Goal: Book appointment/travel/reservation

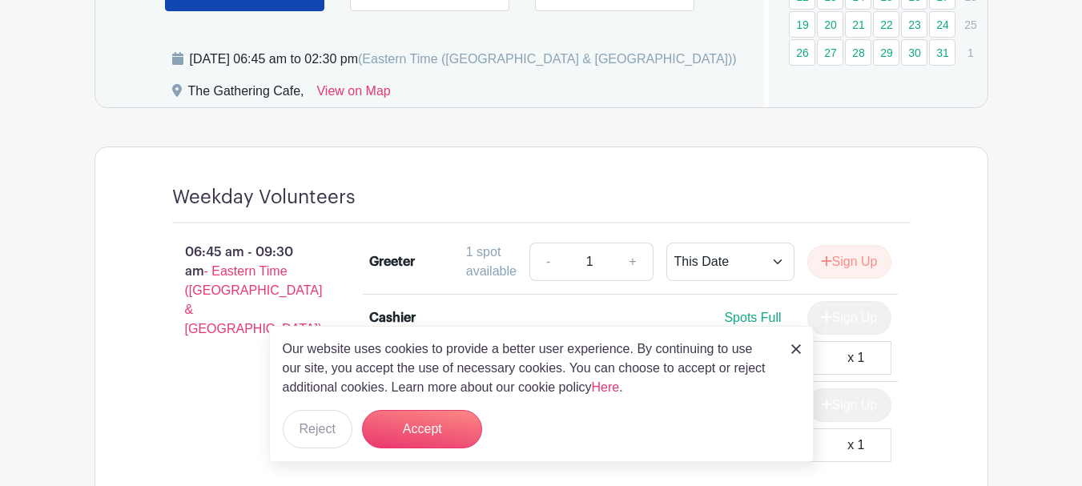
scroll to position [1122, 0]
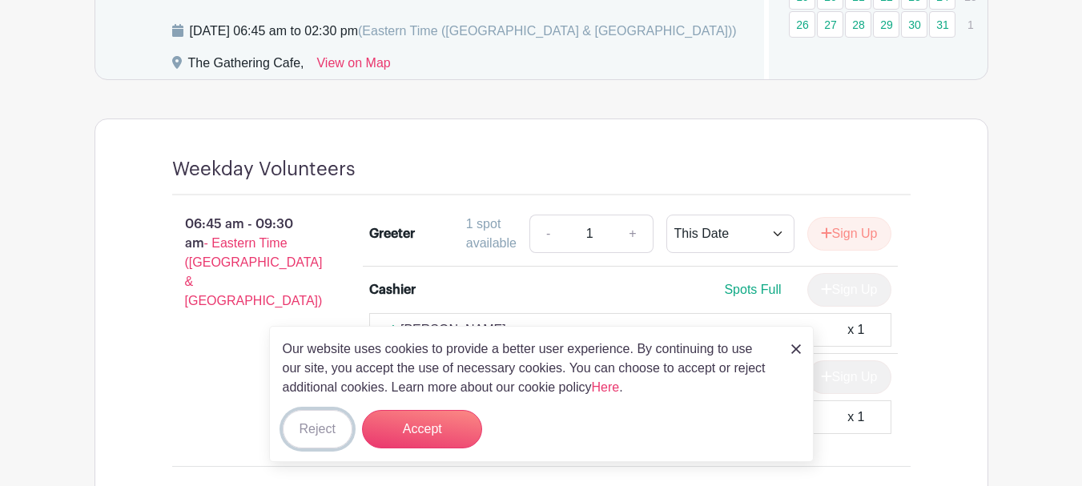
click at [312, 432] on button "Reject" at bounding box center [318, 429] width 70 height 38
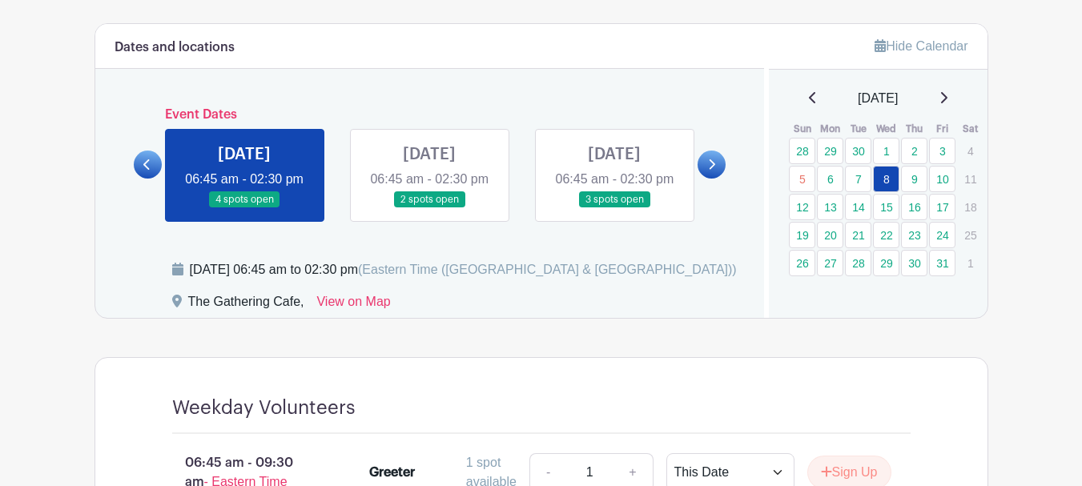
scroll to position [881, 0]
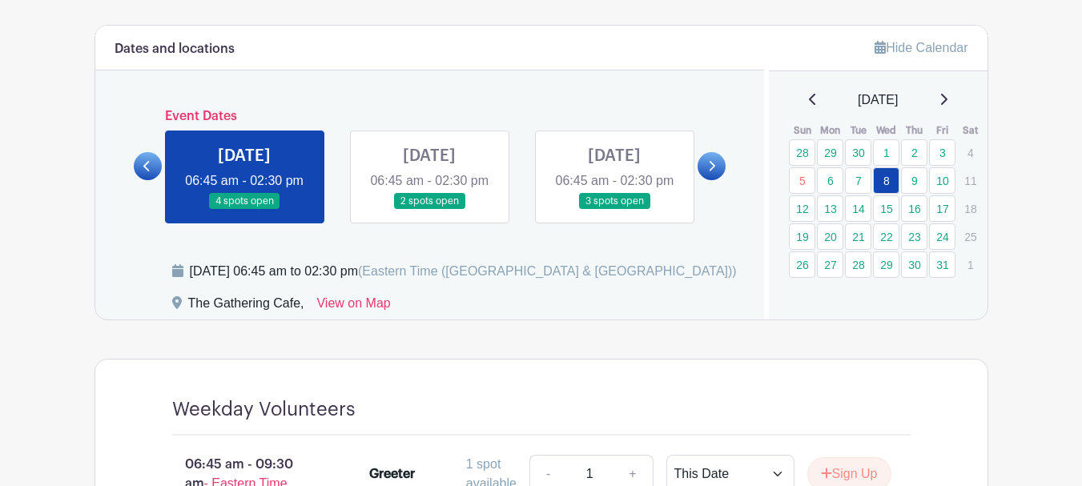
click at [615, 210] on link at bounding box center [615, 210] width 0 height 0
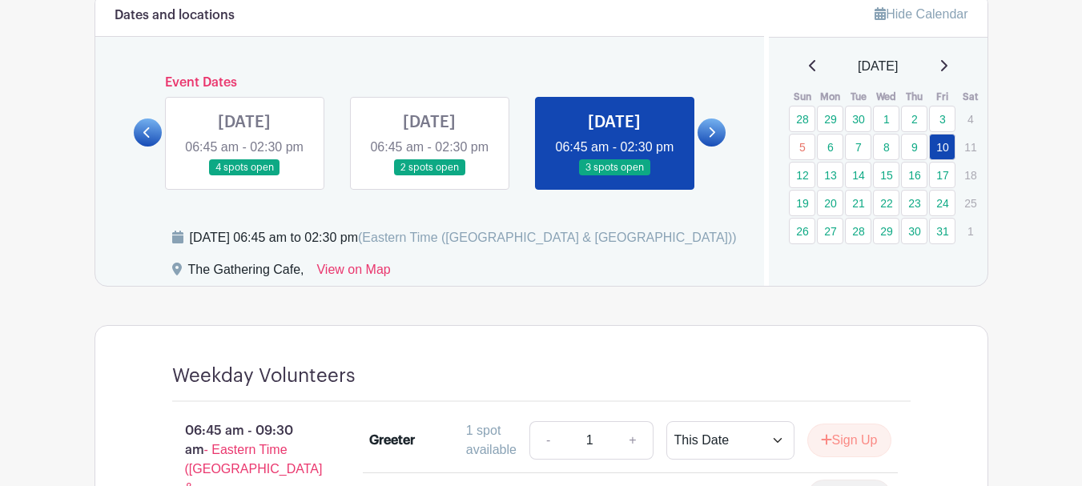
scroll to position [881, 0]
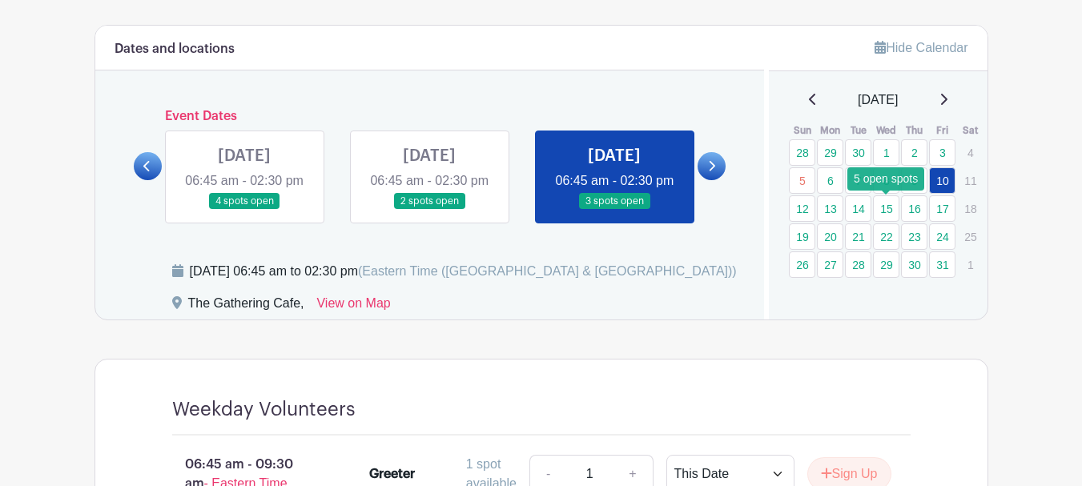
click at [883, 209] on link "15" at bounding box center [886, 209] width 26 height 26
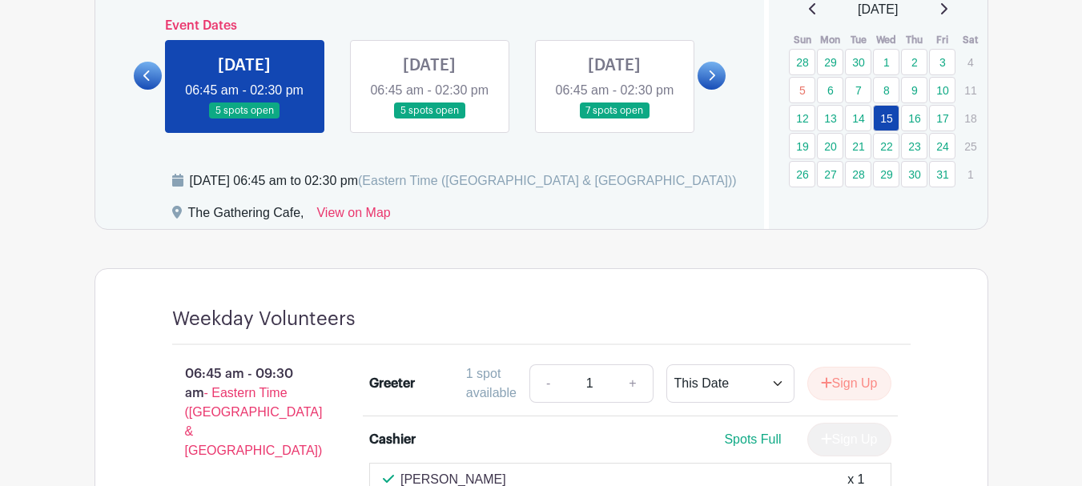
scroll to position [962, 0]
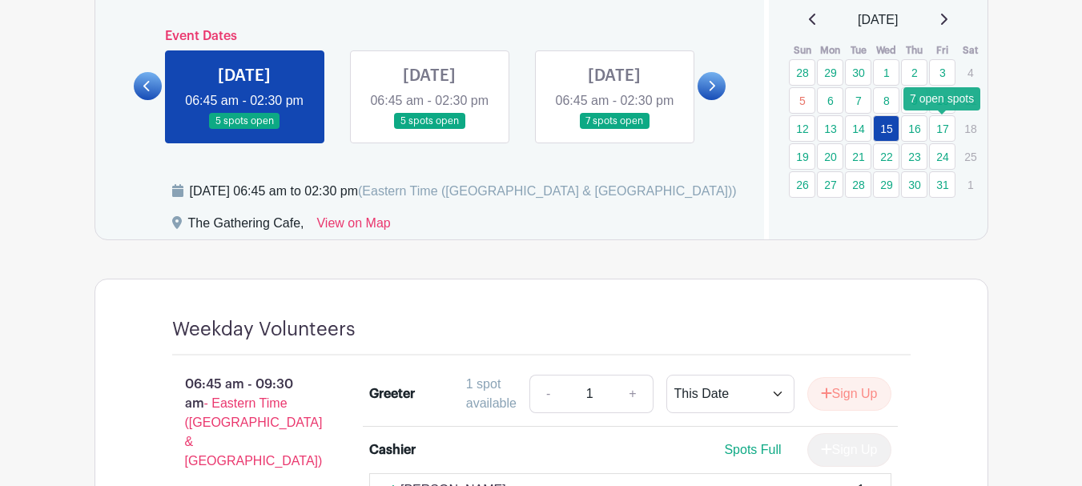
click at [949, 130] on link "17" at bounding box center [942, 128] width 26 height 26
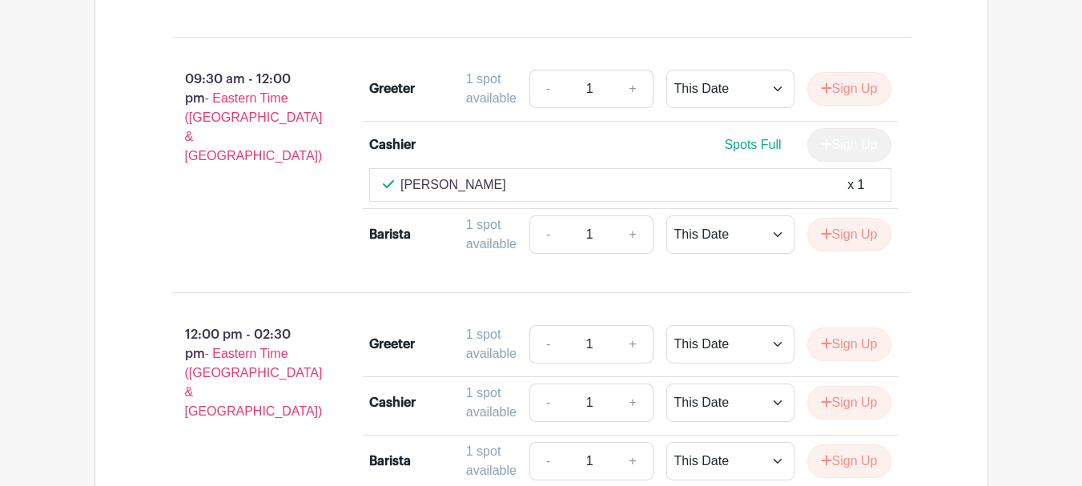
scroll to position [1442, 0]
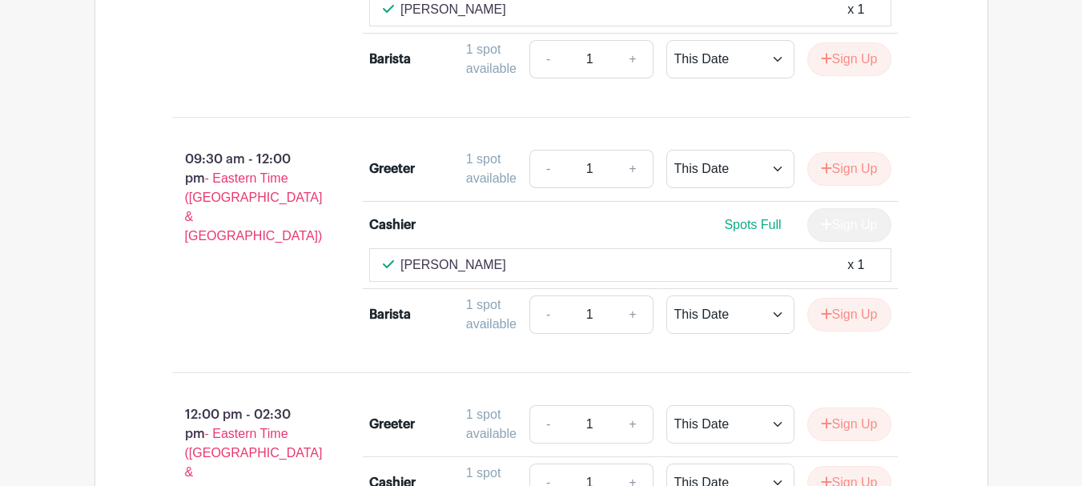
click at [848, 275] on div "x 1" at bounding box center [856, 265] width 17 height 19
click at [508, 277] on div "Deb Boogaard x 1" at bounding box center [630, 265] width 522 height 34
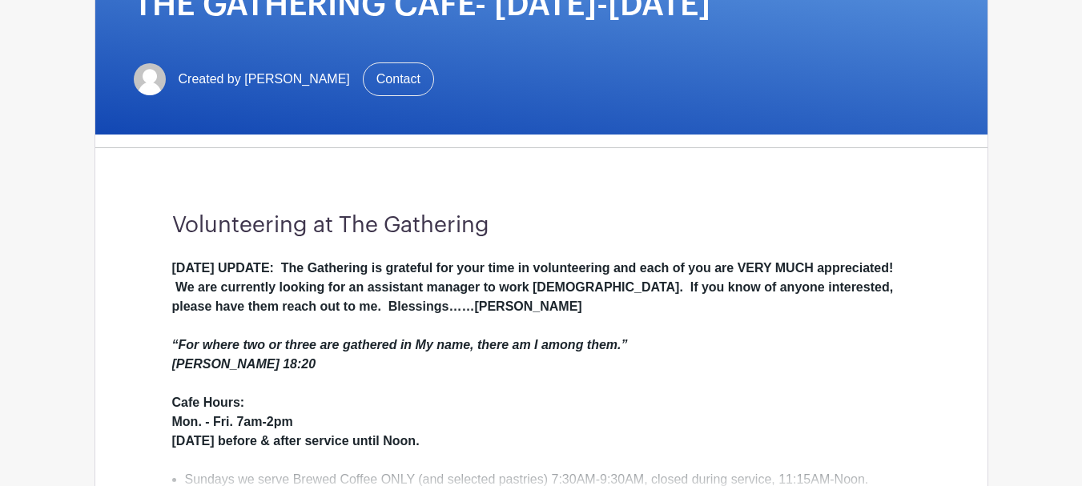
scroll to position [481, 0]
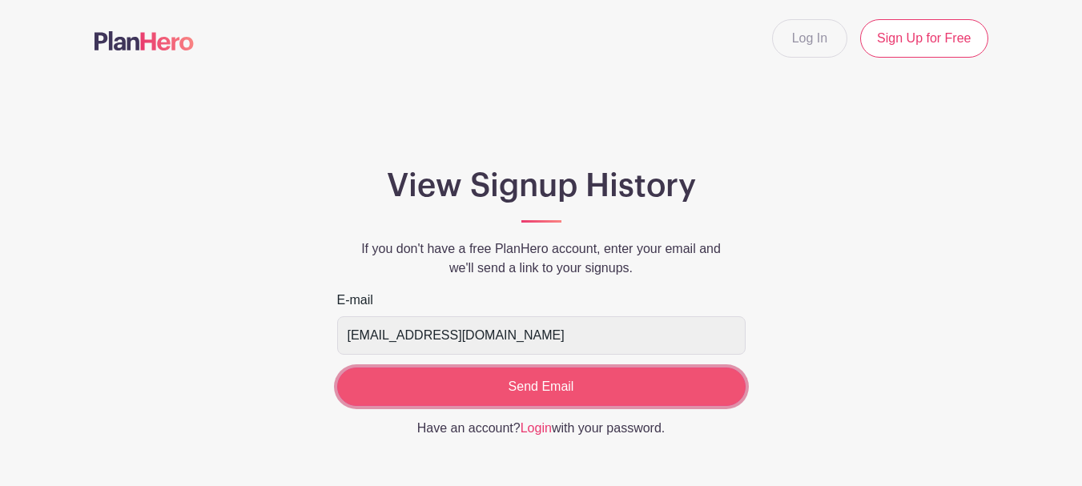
click at [538, 389] on input "Send Email" at bounding box center [541, 387] width 409 height 38
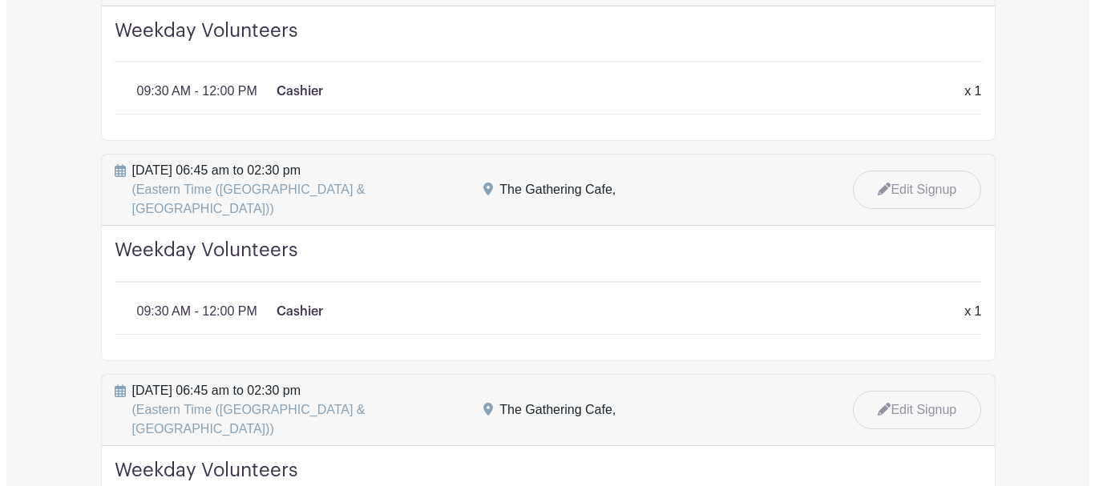
scroll to position [2003, 0]
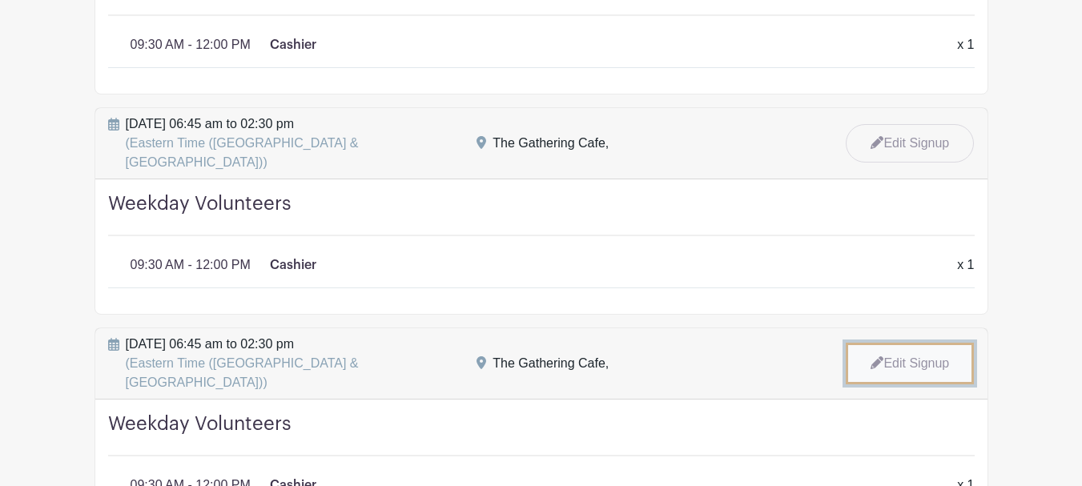
click at [916, 343] on link "Edit Signup" at bounding box center [910, 364] width 128 height 42
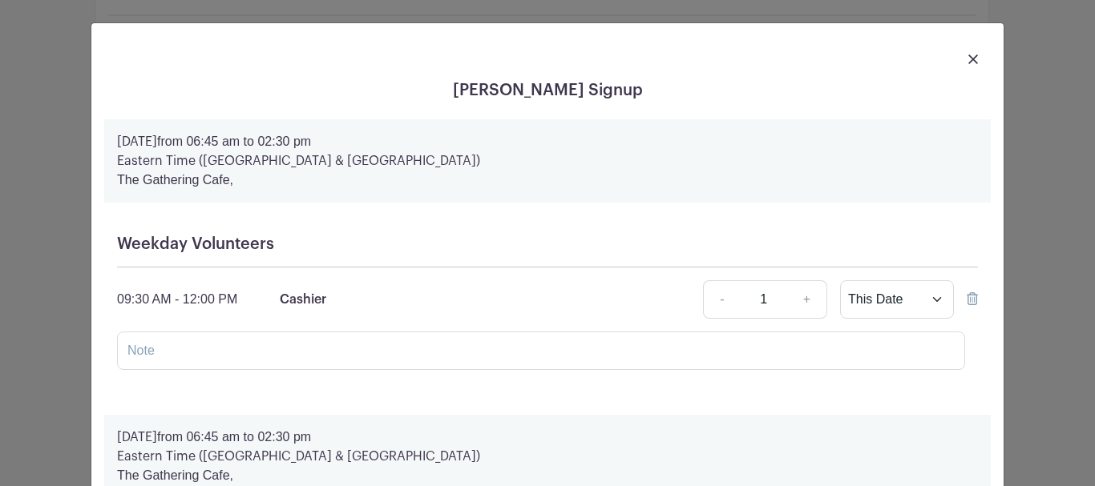
click at [966, 300] on icon at bounding box center [971, 298] width 11 height 13
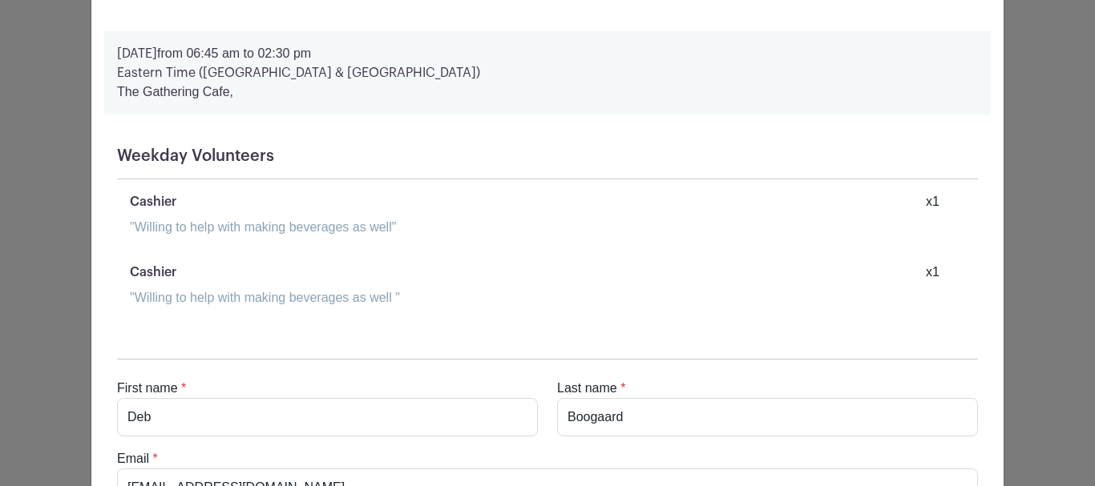
scroll to position [2916, 0]
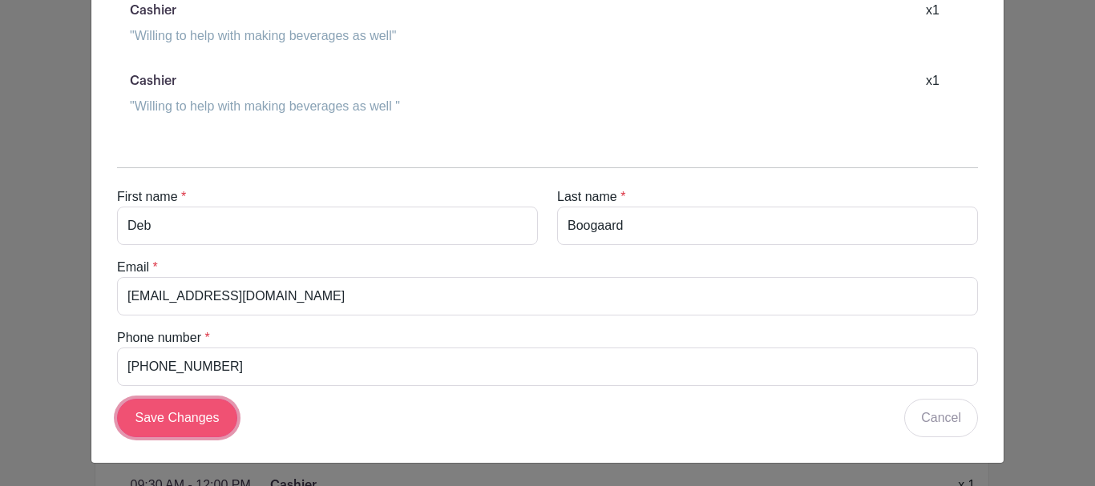
click at [175, 424] on input "Save Changes" at bounding box center [177, 418] width 120 height 38
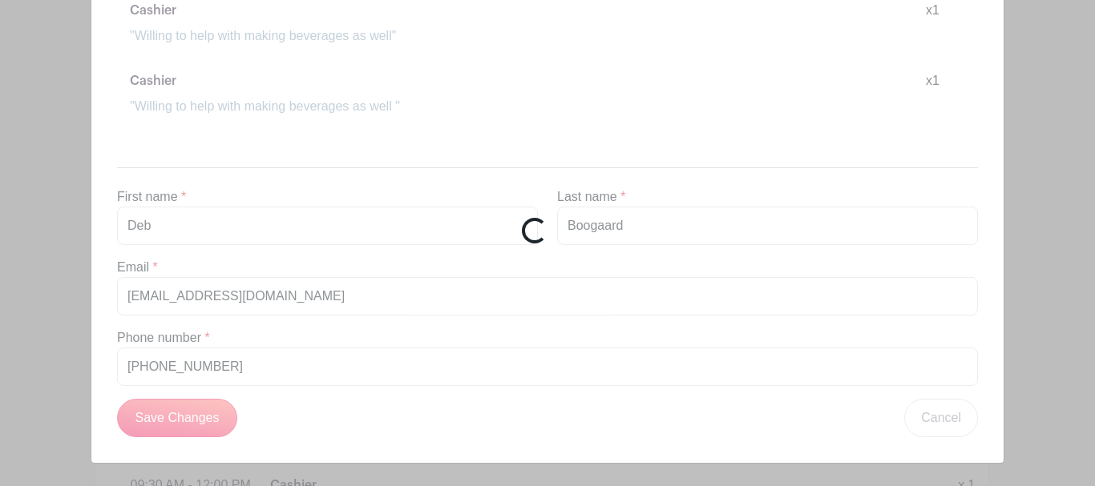
click at [158, 421] on div "Loading..." at bounding box center [547, 243] width 1095 height 486
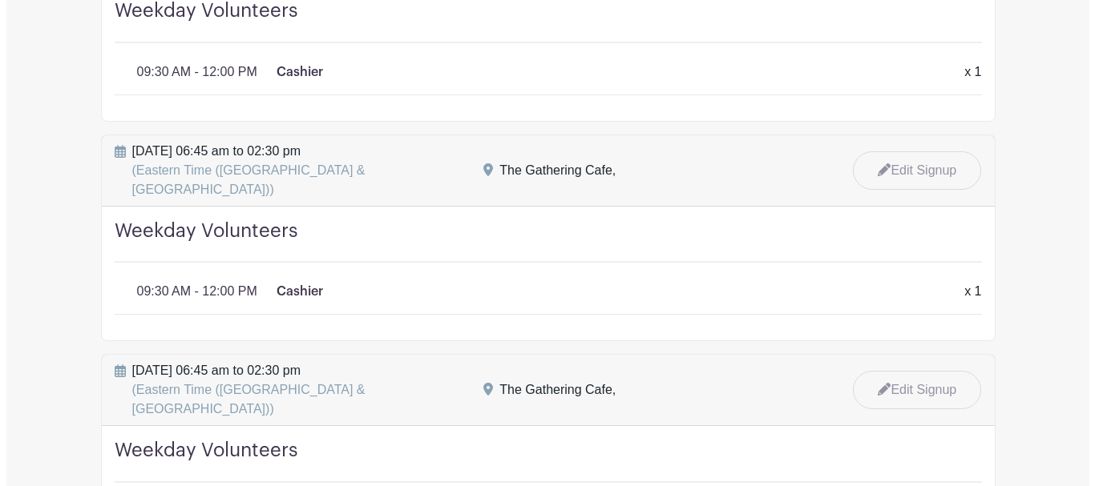
scroll to position [1763, 0]
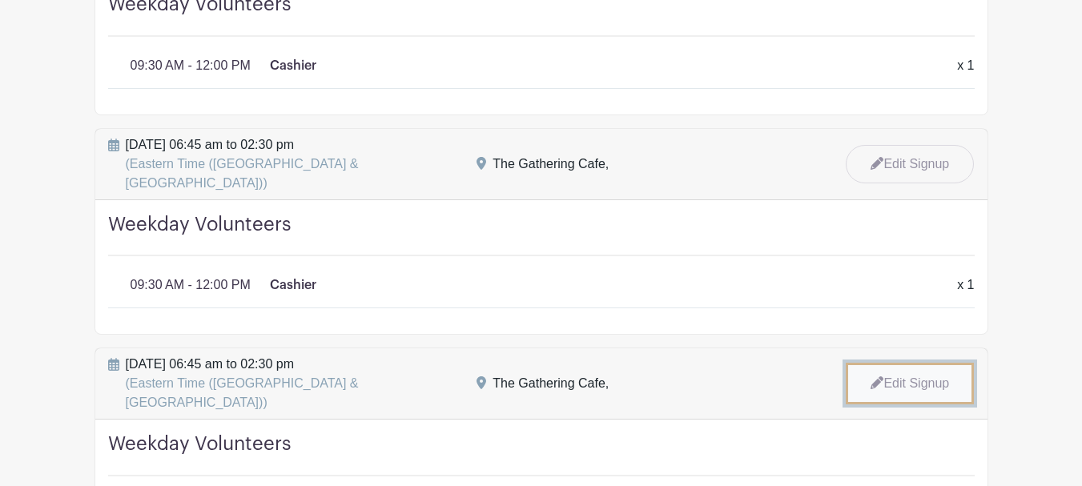
click at [910, 363] on link "Edit Signup" at bounding box center [910, 384] width 128 height 42
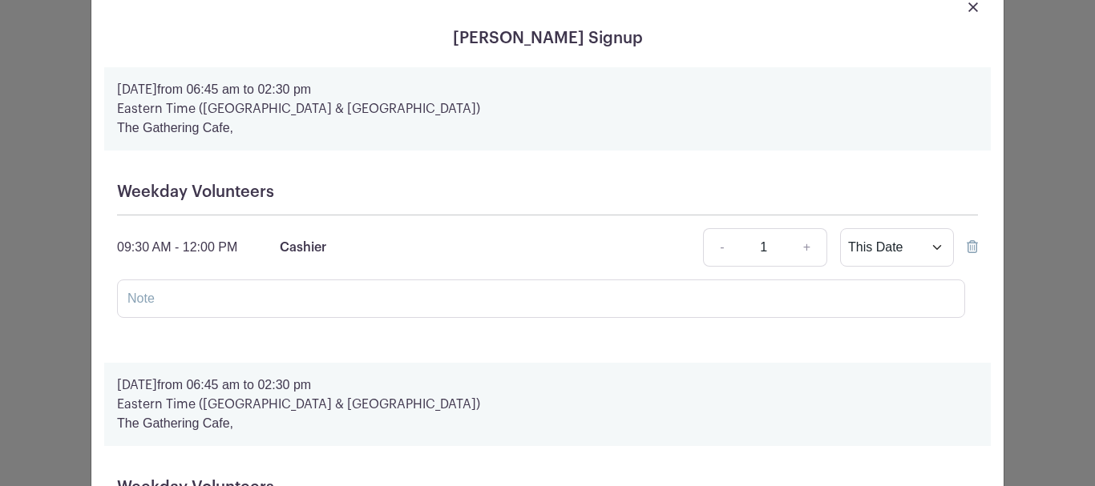
scroll to position [80, 0]
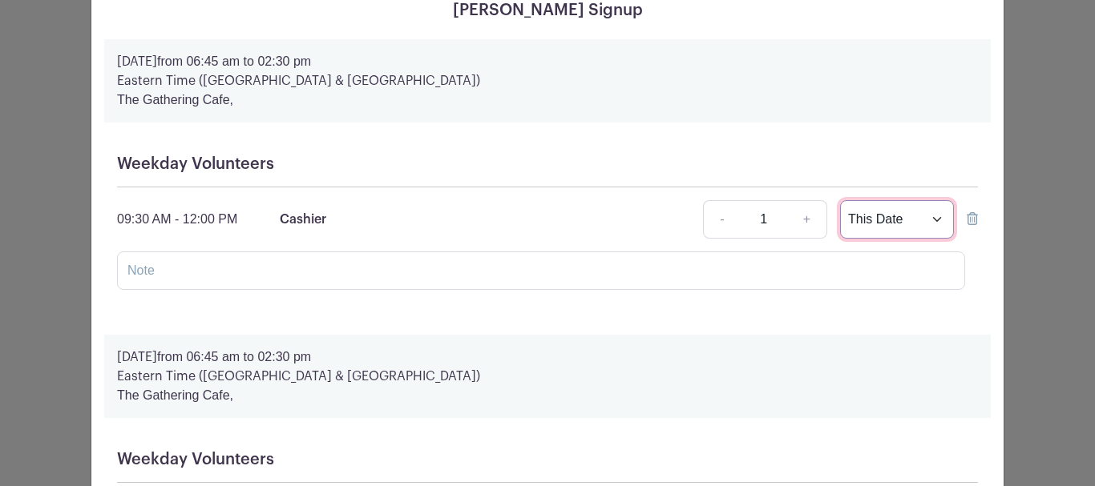
click at [933, 216] on select "This Date Select Dates" at bounding box center [897, 219] width 114 height 38
click at [801, 218] on link "+" at bounding box center [807, 219] width 40 height 38
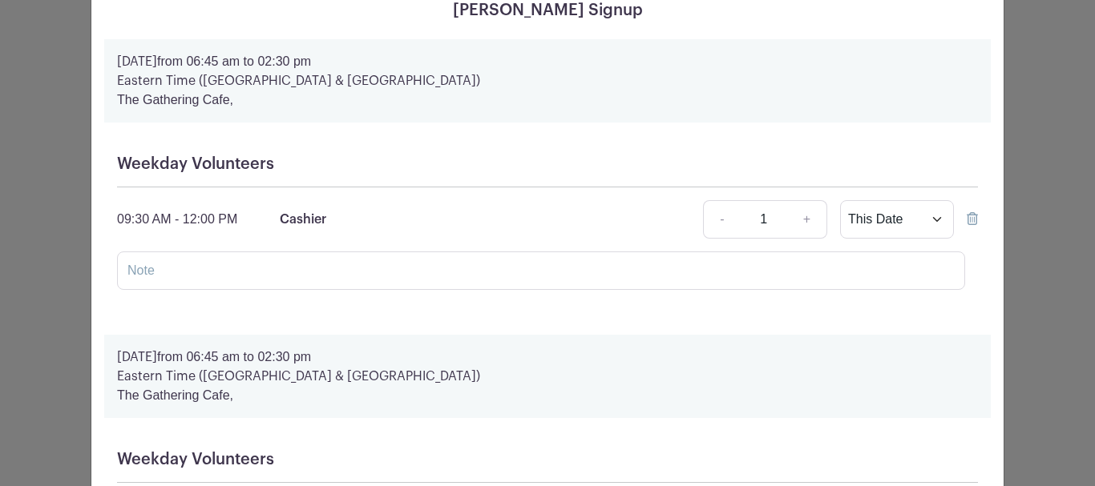
click at [966, 219] on icon at bounding box center [971, 218] width 11 height 13
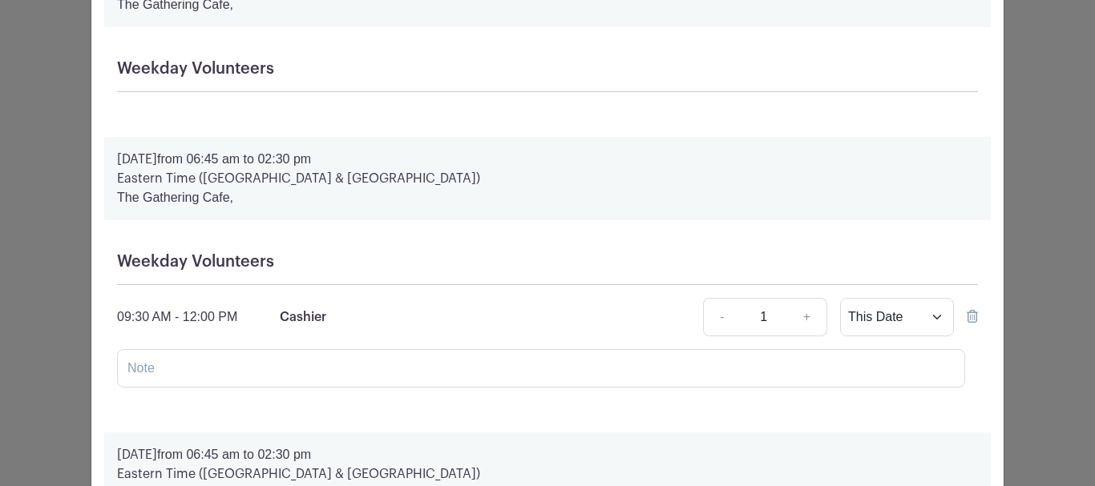
scroll to position [160, 0]
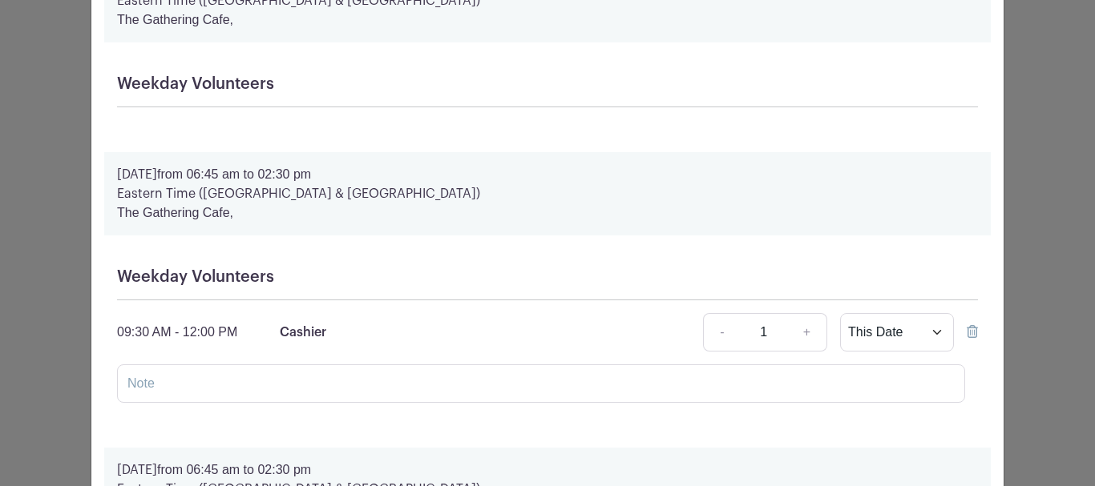
click at [966, 336] on icon at bounding box center [971, 331] width 11 height 13
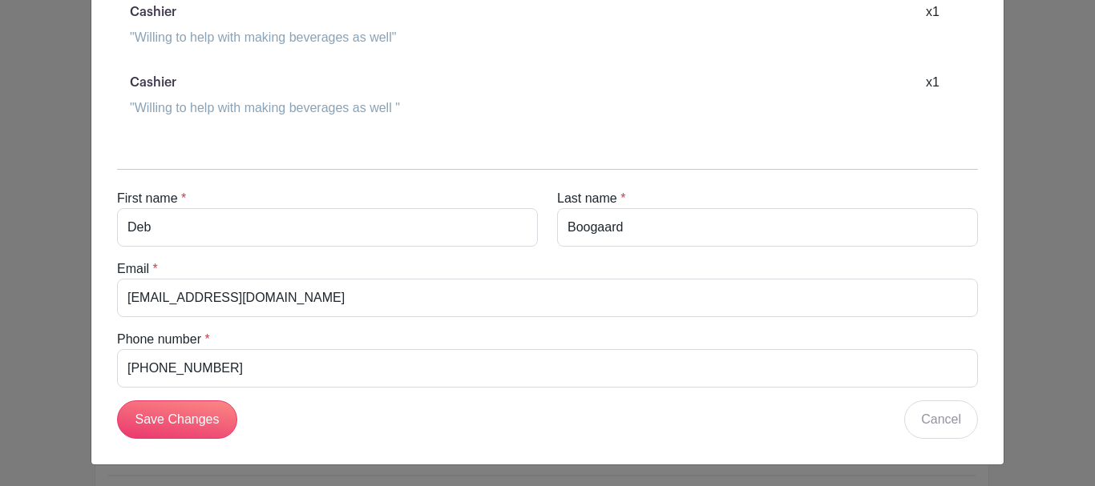
scroll to position [2518, 0]
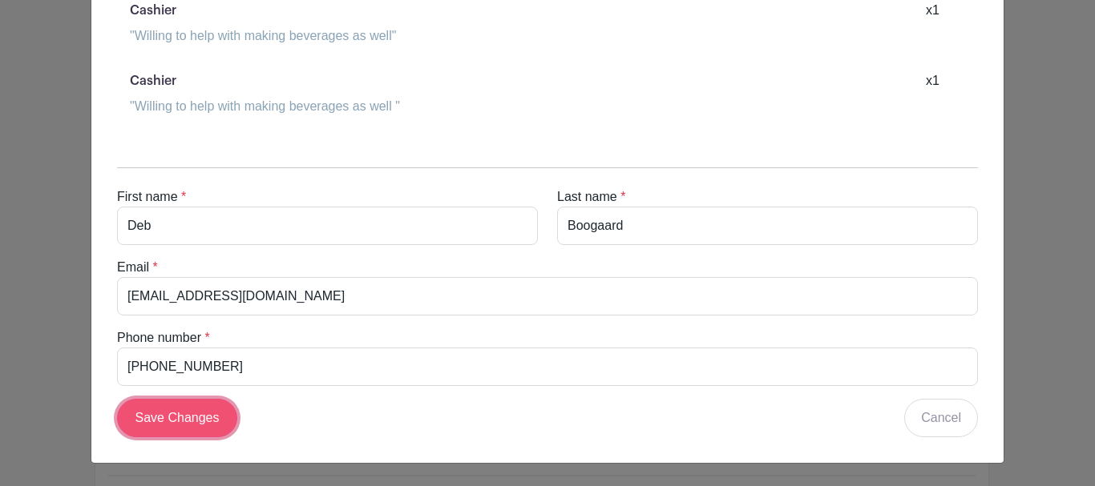
click at [183, 422] on input "Save Changes" at bounding box center [177, 418] width 120 height 38
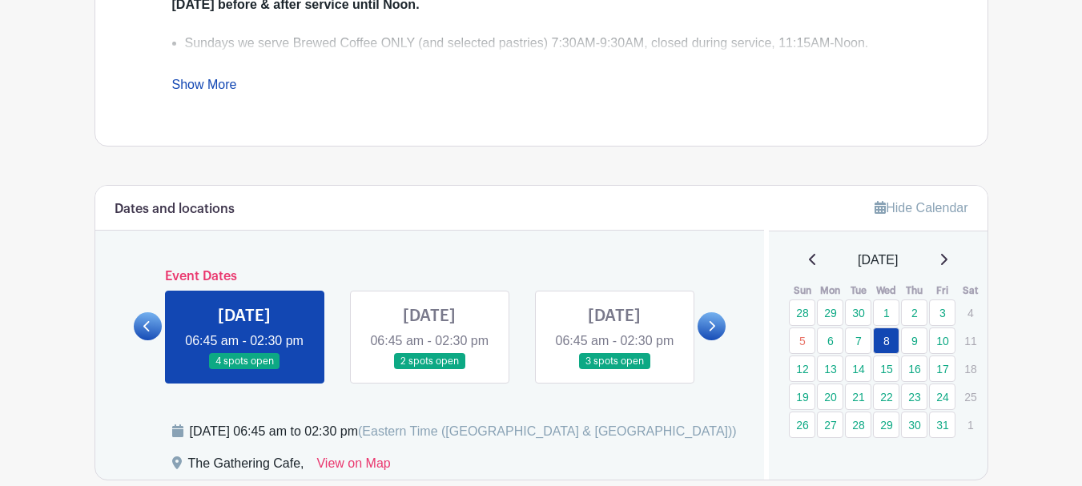
scroll to position [801, 0]
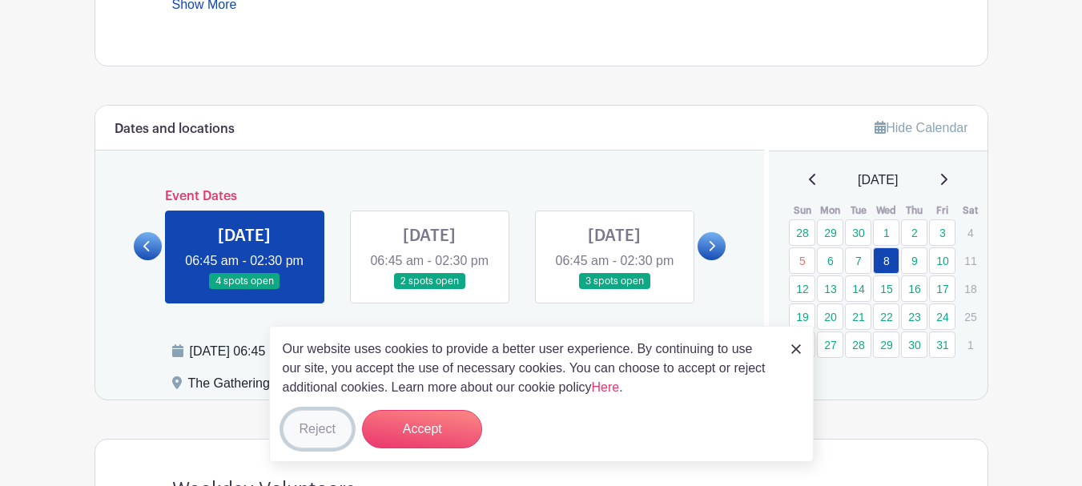
click at [307, 423] on button "Reject" at bounding box center [318, 429] width 70 height 38
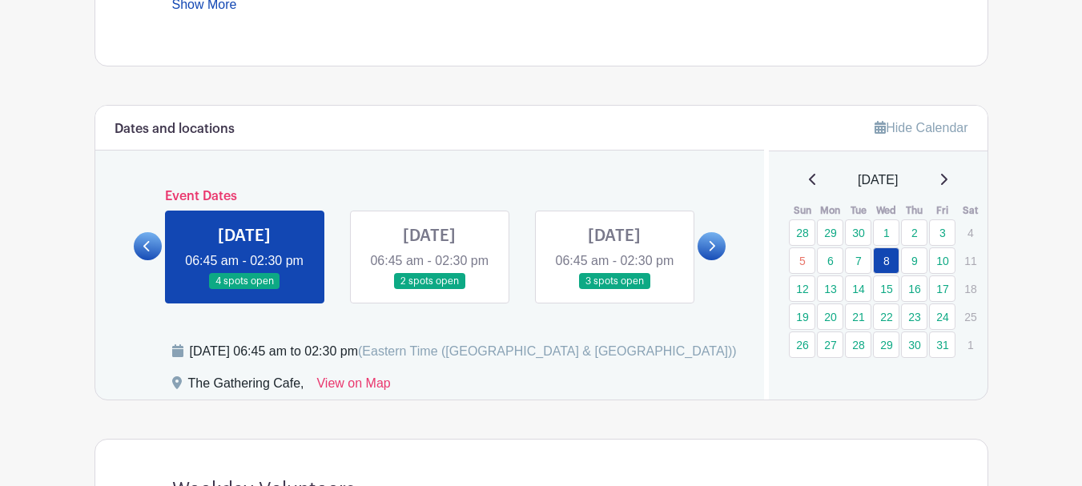
click at [615, 290] on link at bounding box center [615, 290] width 0 height 0
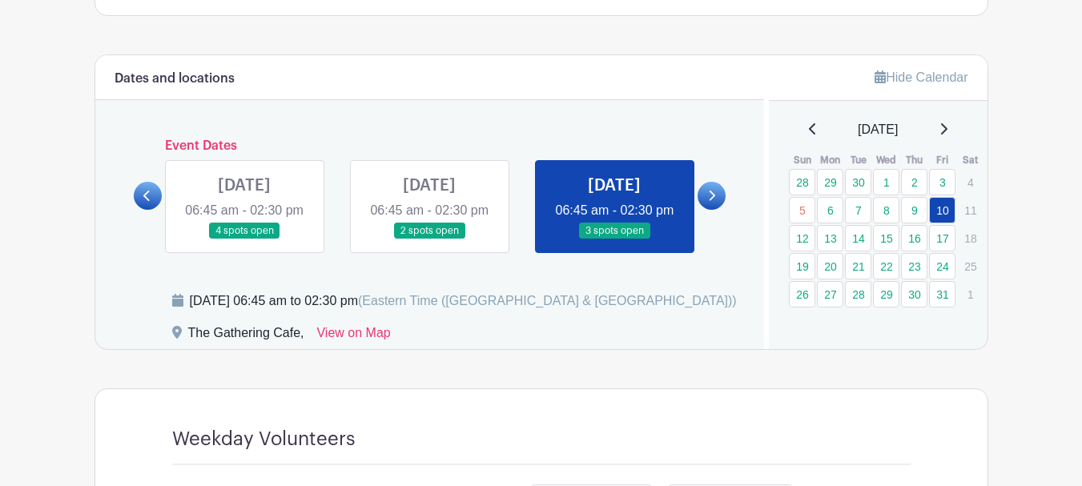
scroll to position [962, 0]
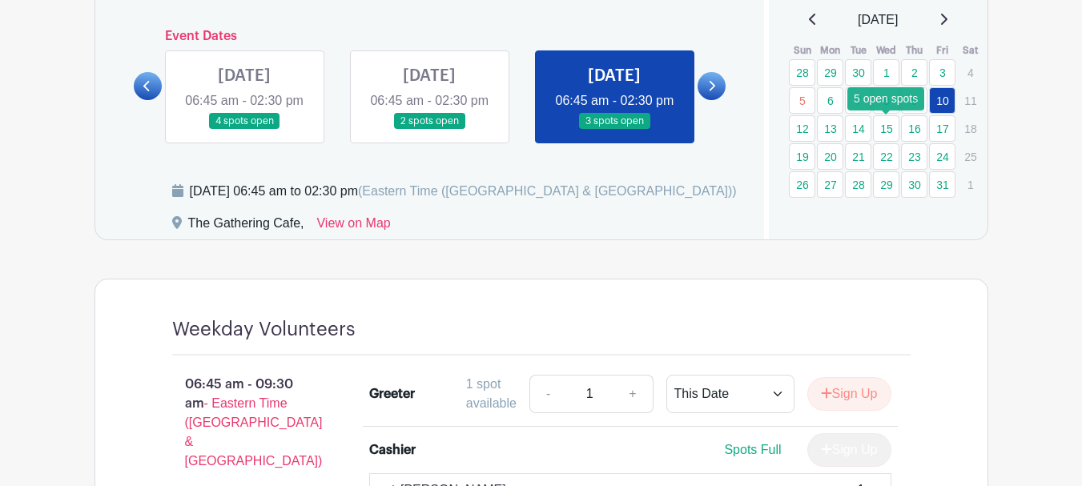
click at [884, 126] on link "15" at bounding box center [886, 128] width 26 height 26
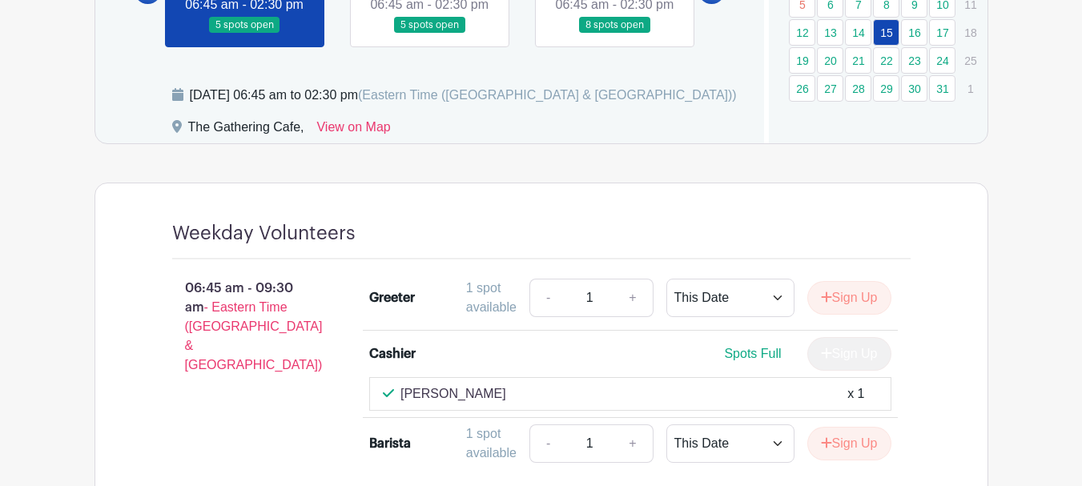
scroll to position [881, 0]
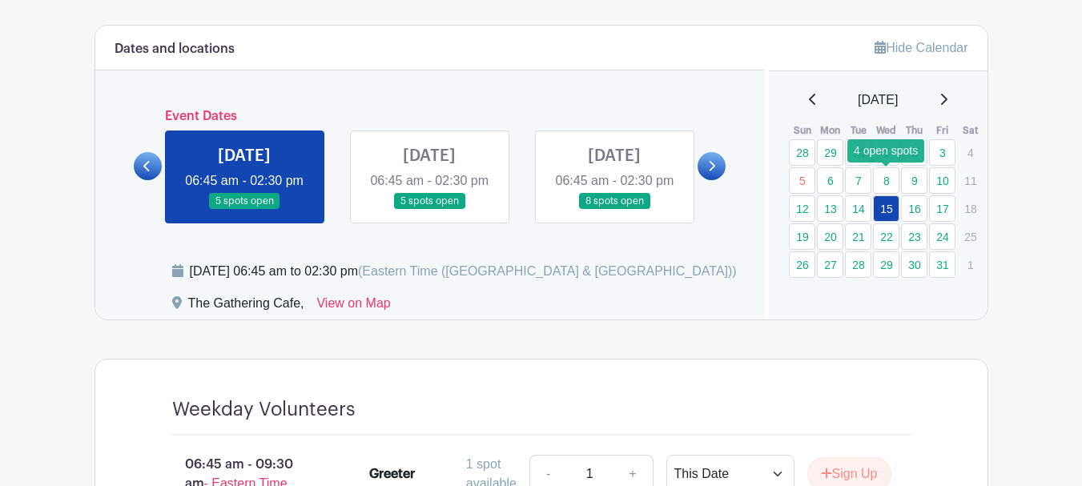
click at [888, 175] on link "8" at bounding box center [886, 180] width 26 height 26
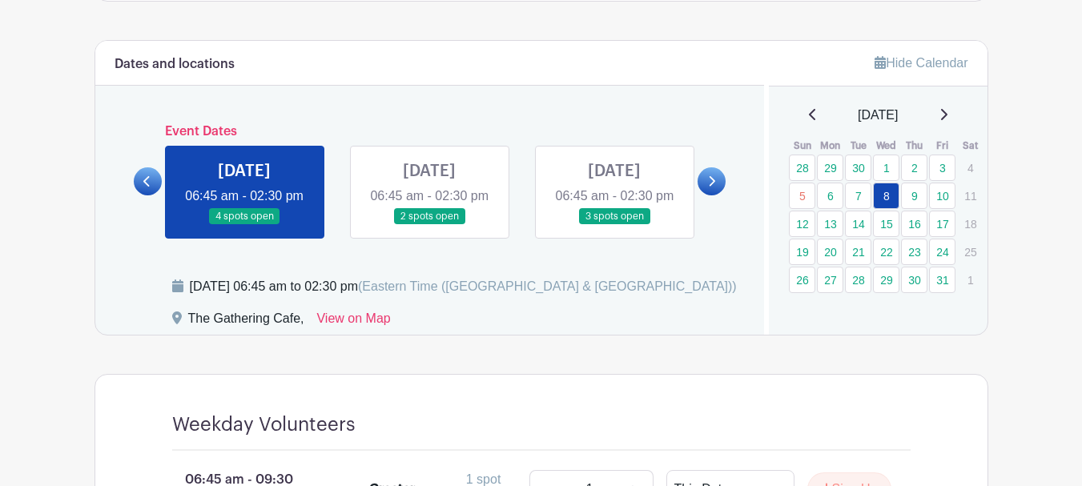
scroll to position [857, 0]
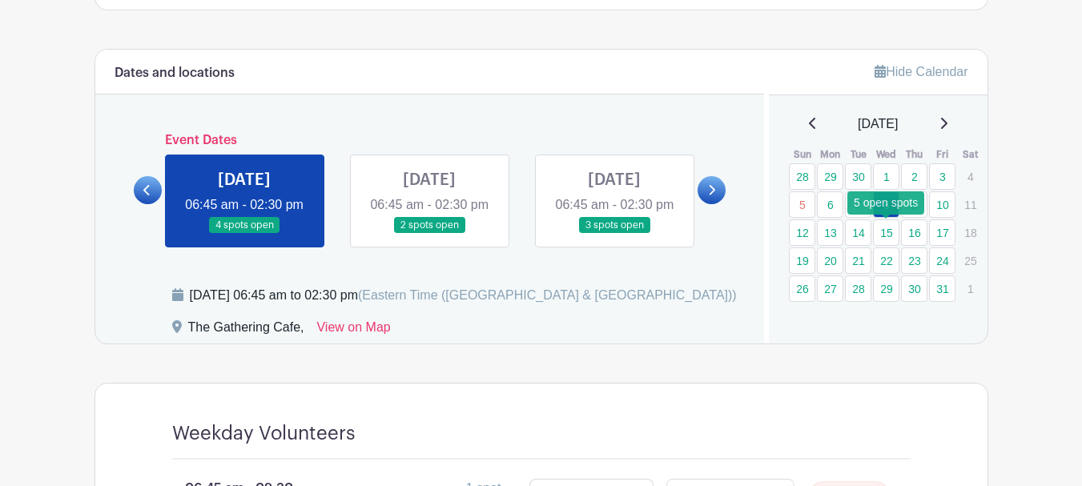
click at [885, 228] on link "15" at bounding box center [886, 233] width 26 height 26
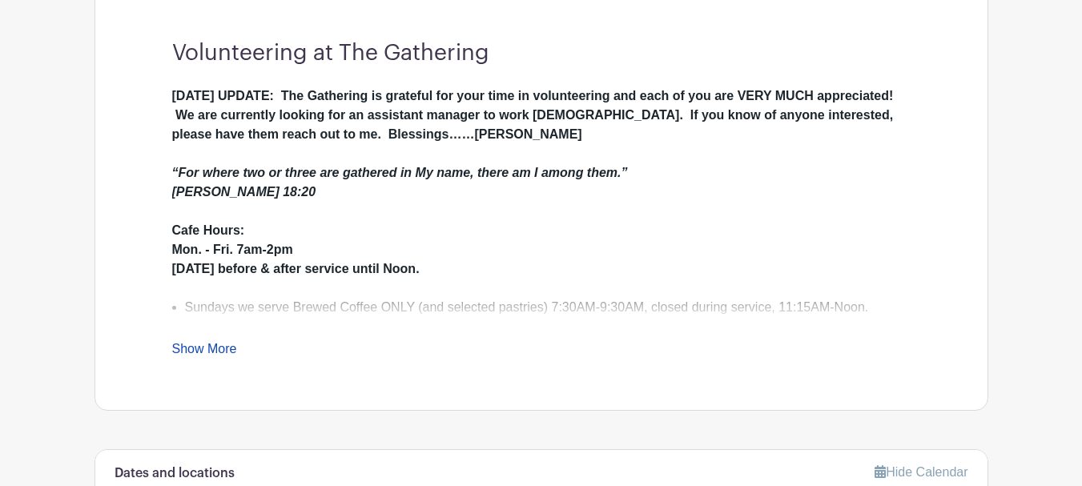
scroll to position [777, 0]
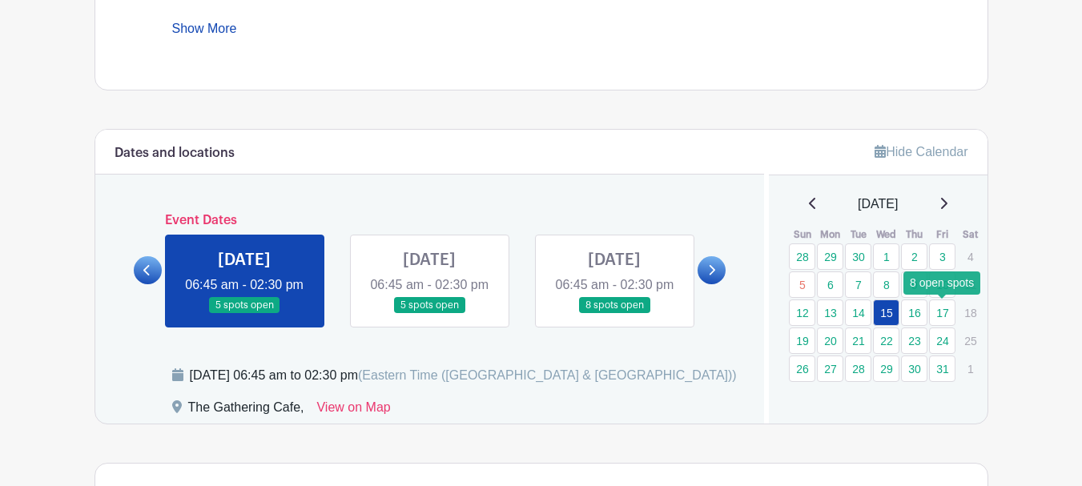
click at [939, 312] on link "17" at bounding box center [942, 313] width 26 height 26
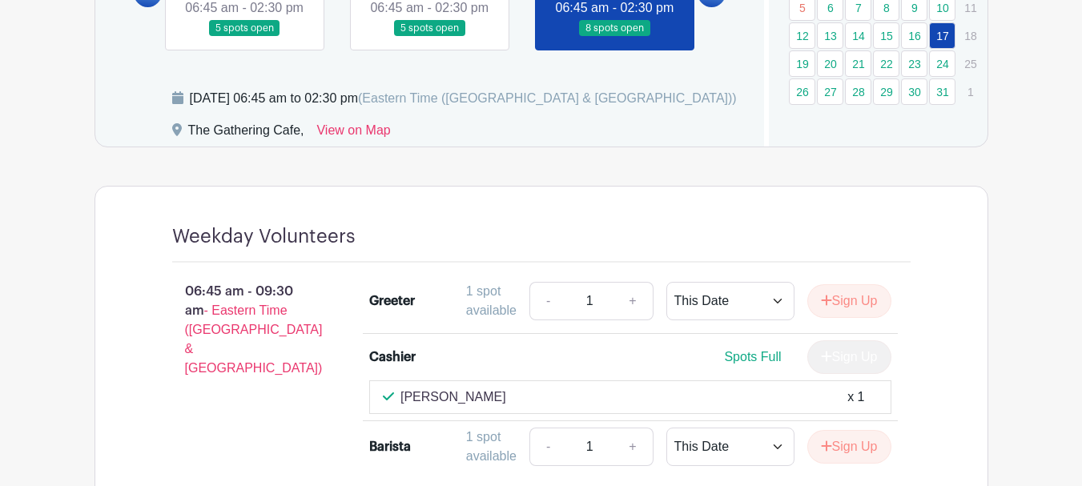
scroll to position [742, 0]
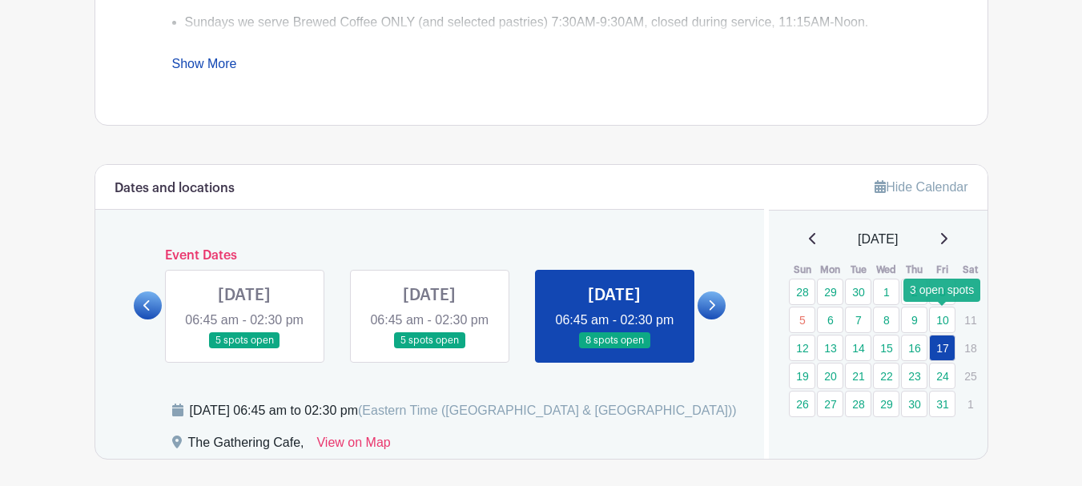
click at [948, 316] on link "10" at bounding box center [942, 320] width 26 height 26
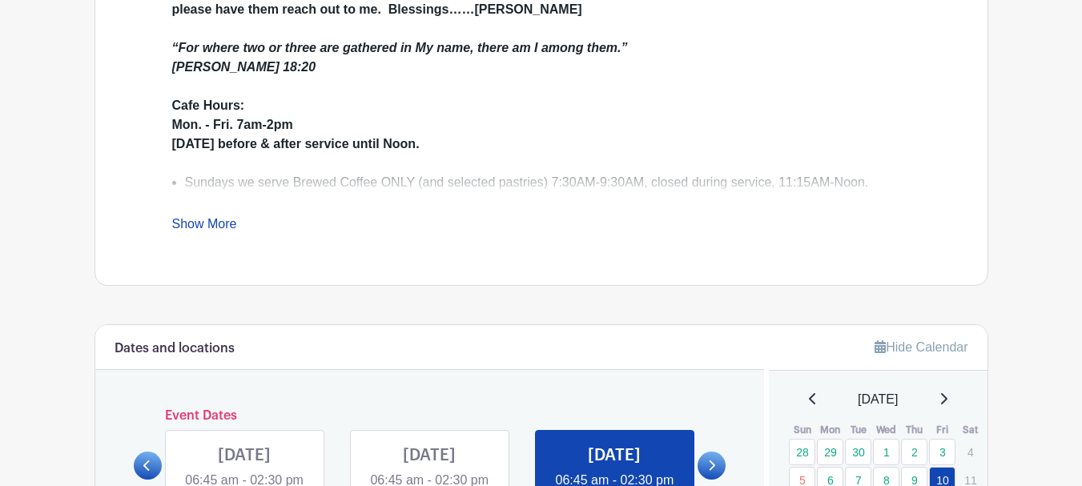
scroll to position [822, 0]
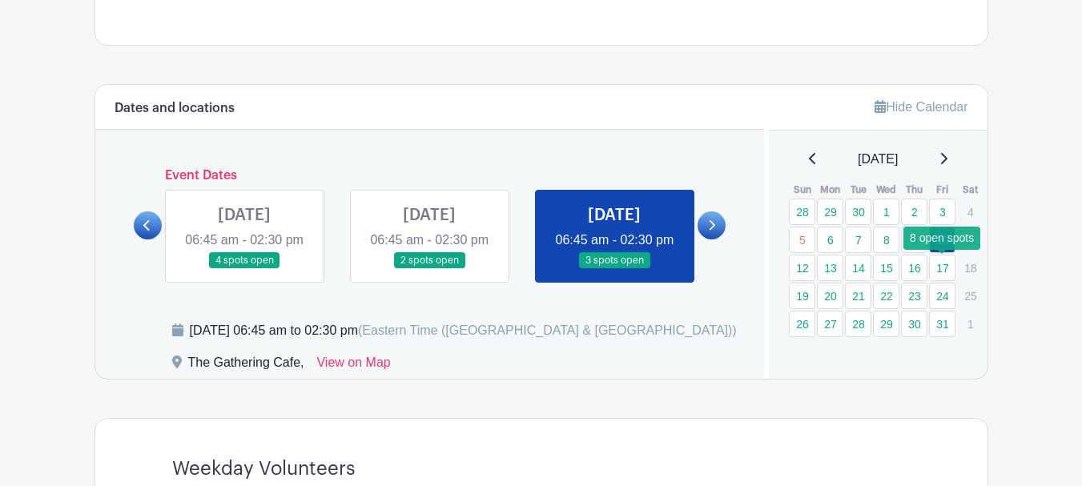
click at [948, 269] on link "17" at bounding box center [942, 268] width 26 height 26
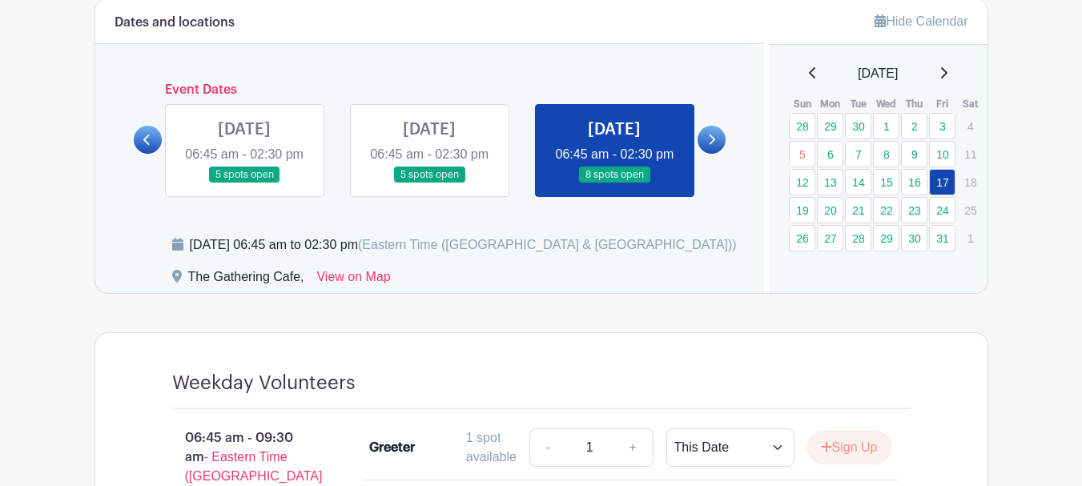
scroll to position [902, 0]
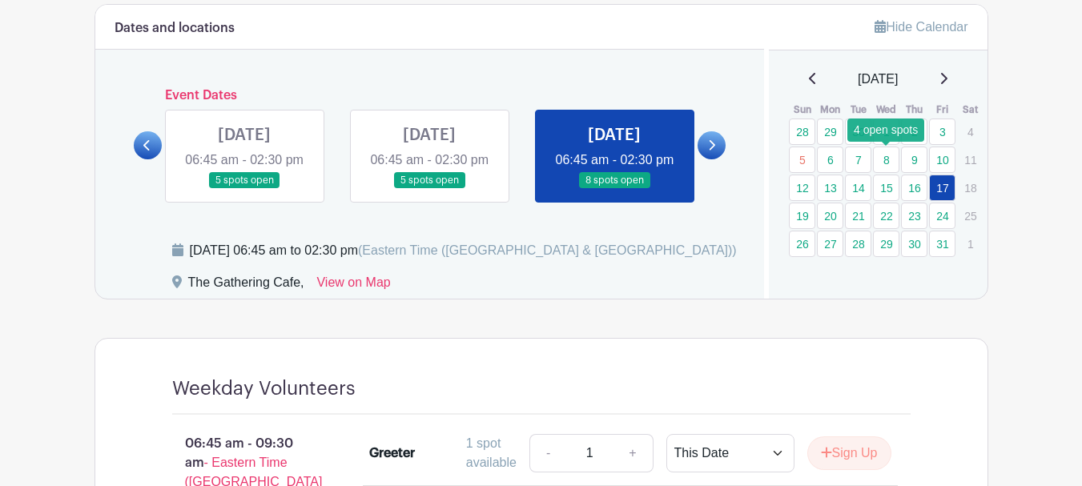
click at [885, 162] on link "8" at bounding box center [886, 160] width 26 height 26
